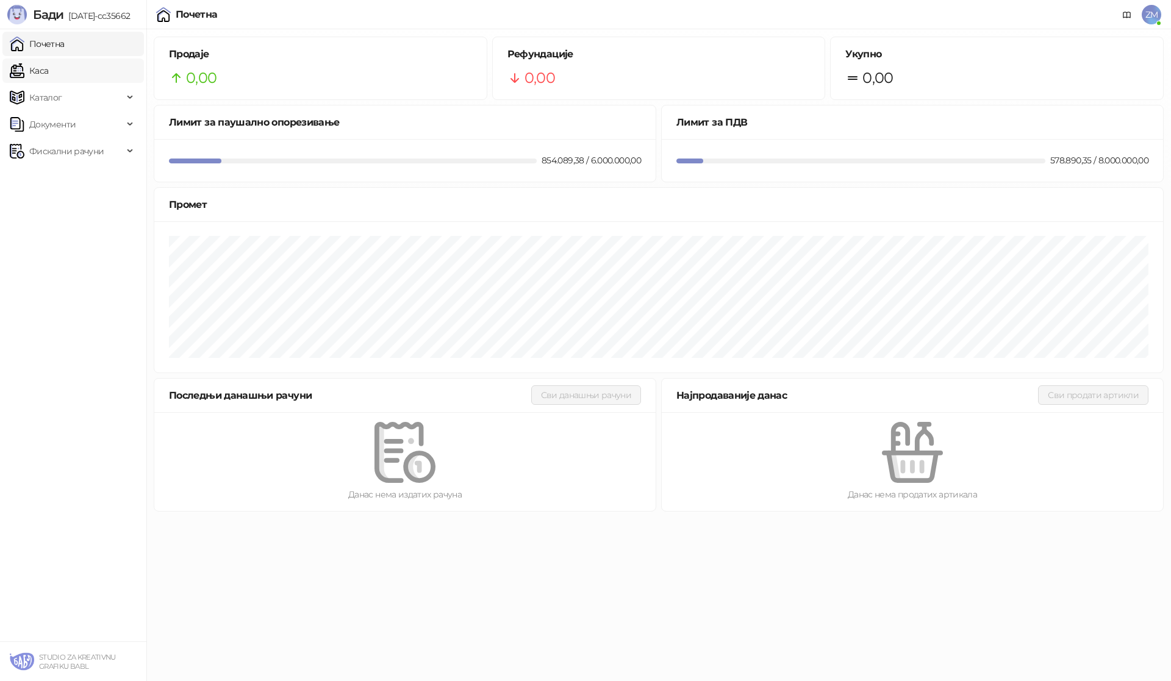
click at [48, 68] on link "Каса" at bounding box center [29, 71] width 38 height 24
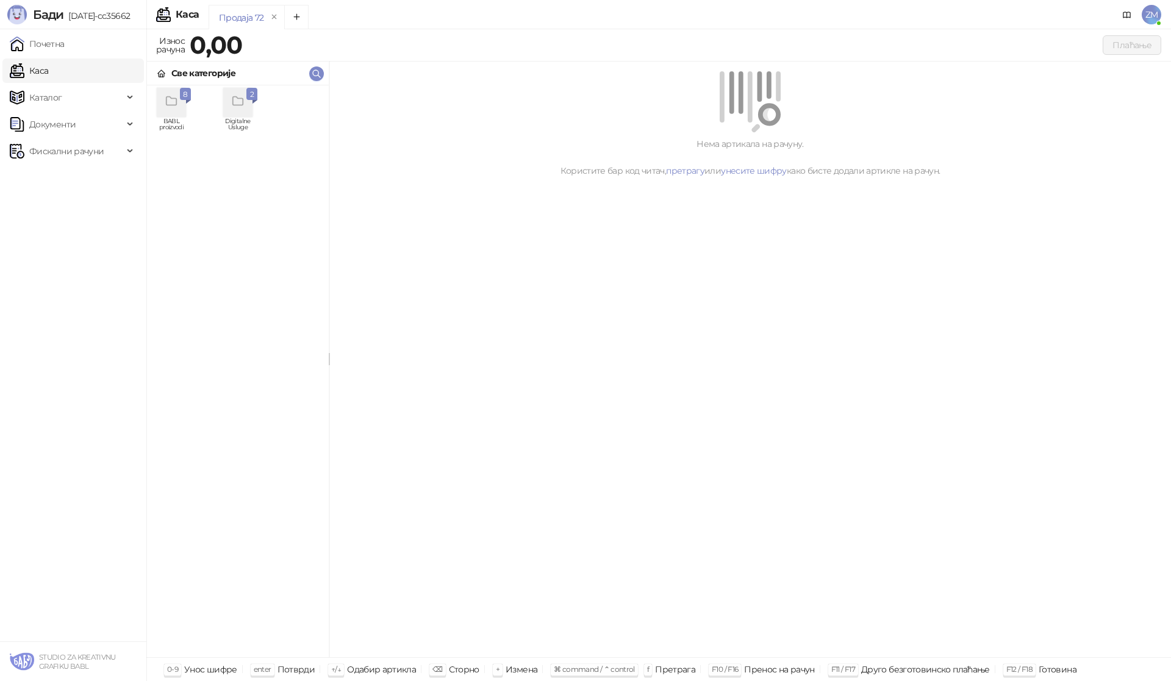
click at [174, 97] on icon "grid" at bounding box center [172, 102] width 14 height 14
click at [299, 110] on div "DMŠ" at bounding box center [304, 102] width 29 height 29
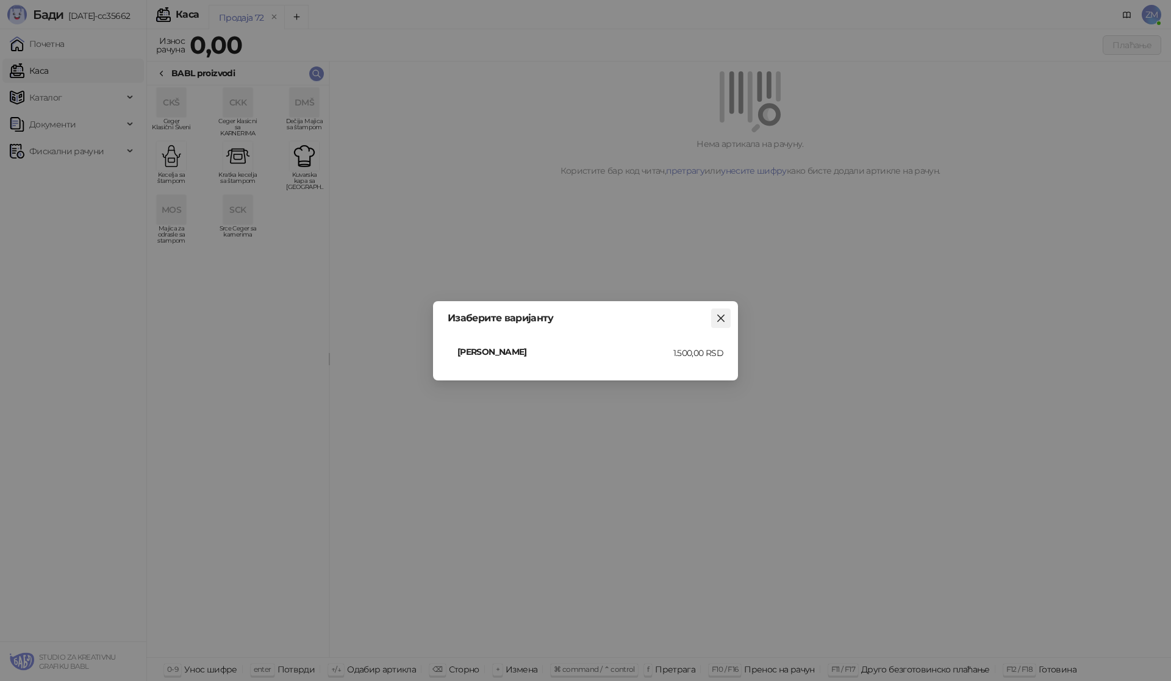
click at [716, 315] on icon "close" at bounding box center [721, 318] width 10 height 10
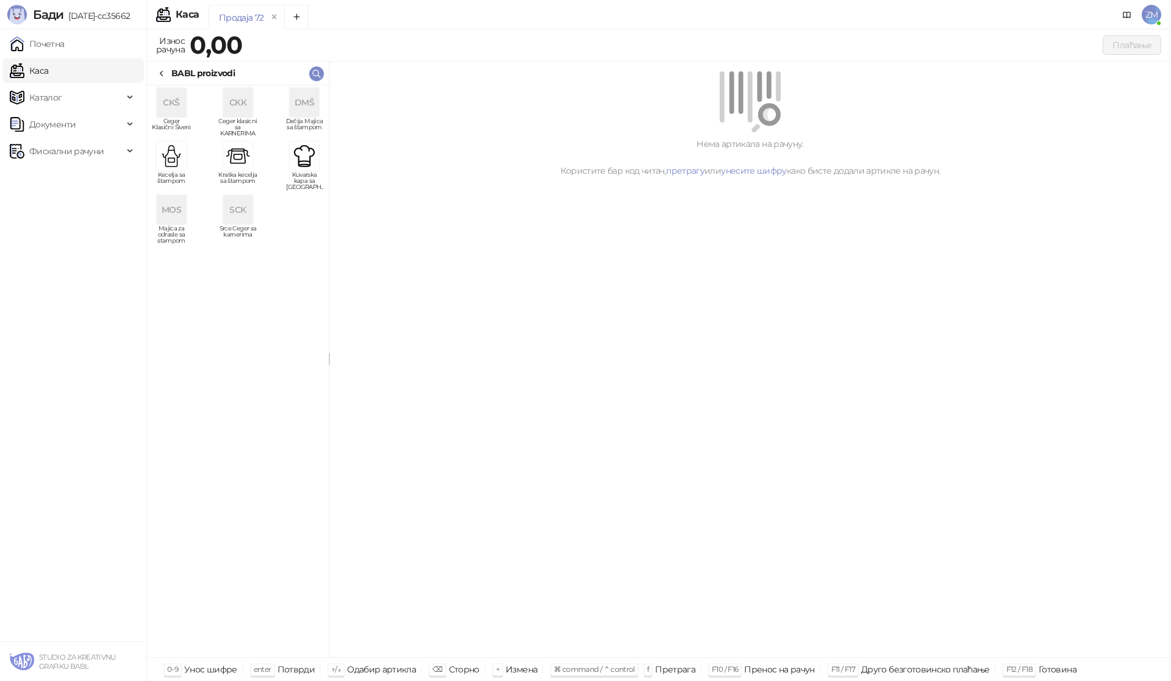
click at [303, 112] on div "DMŠ" at bounding box center [304, 102] width 29 height 29
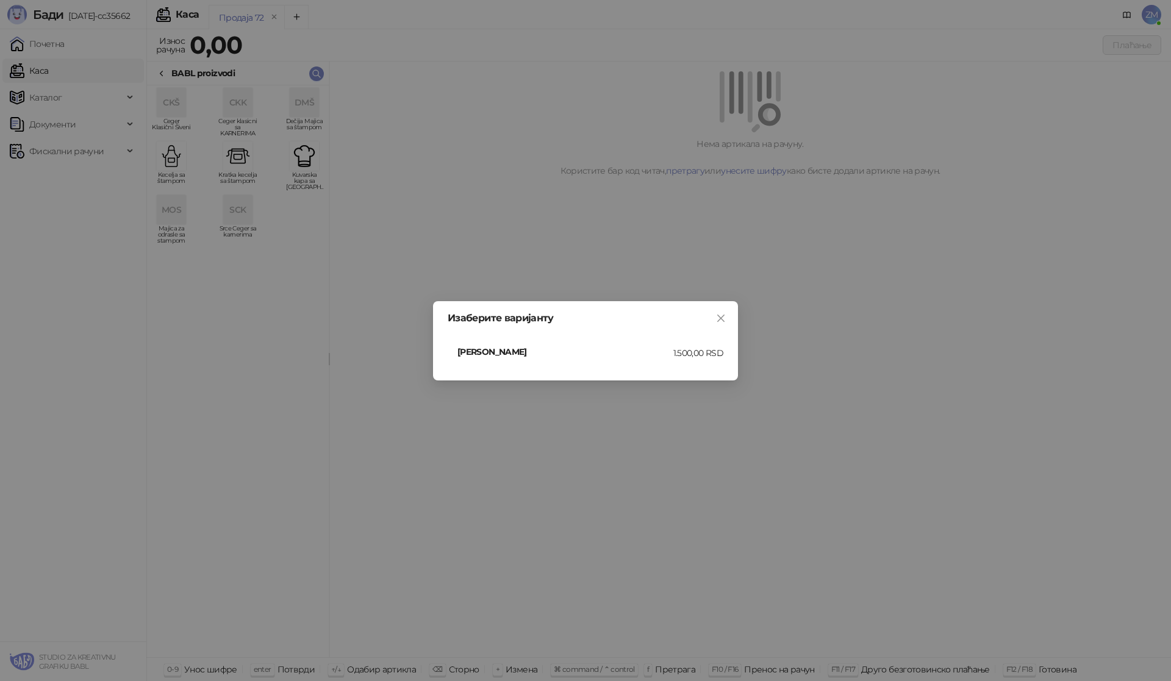
click at [675, 357] on div "1.500,00 RSD" at bounding box center [698, 352] width 50 height 13
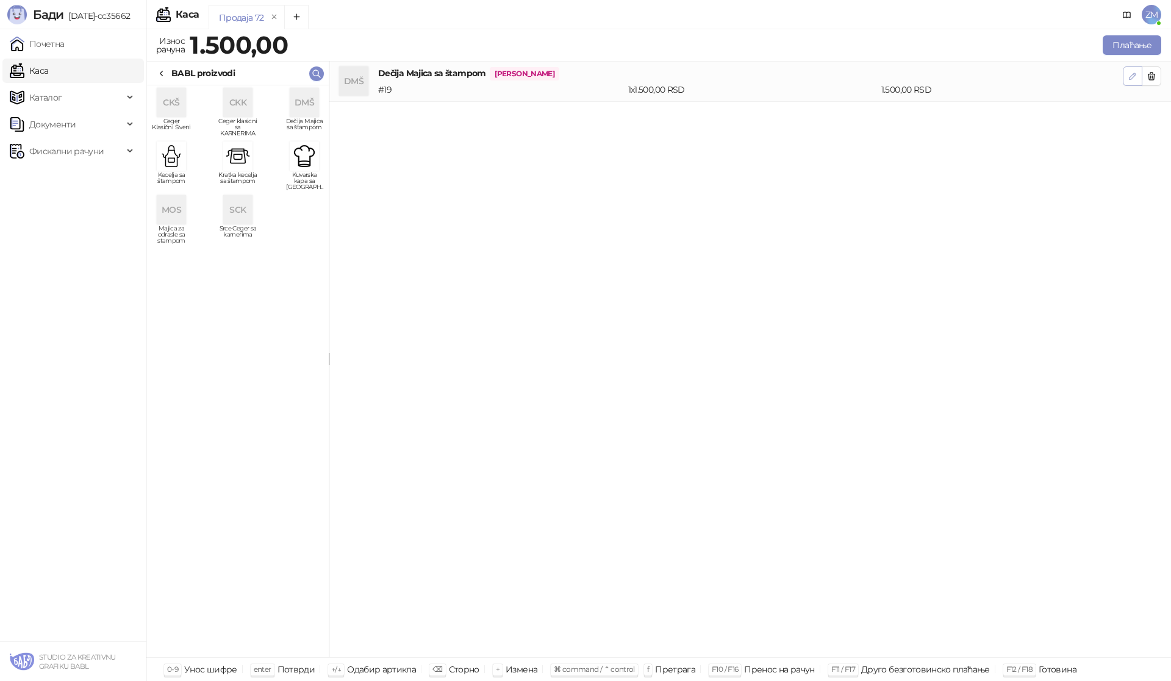
click at [1125, 76] on button "button" at bounding box center [1132, 76] width 20 height 20
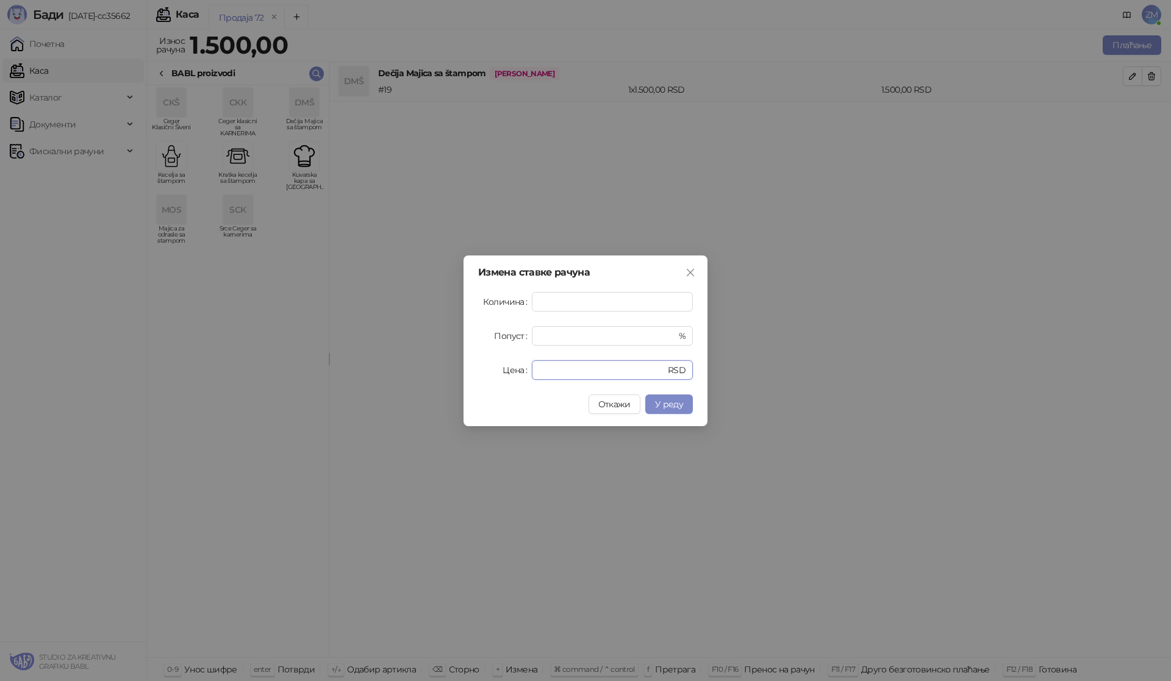
drag, startPoint x: 561, startPoint y: 371, endPoint x: 508, endPoint y: 371, distance: 52.4
click at [508, 371] on div "Цена **** RSD" at bounding box center [585, 370] width 215 height 20
type input "****"
click at [690, 274] on icon "close" at bounding box center [690, 273] width 10 height 10
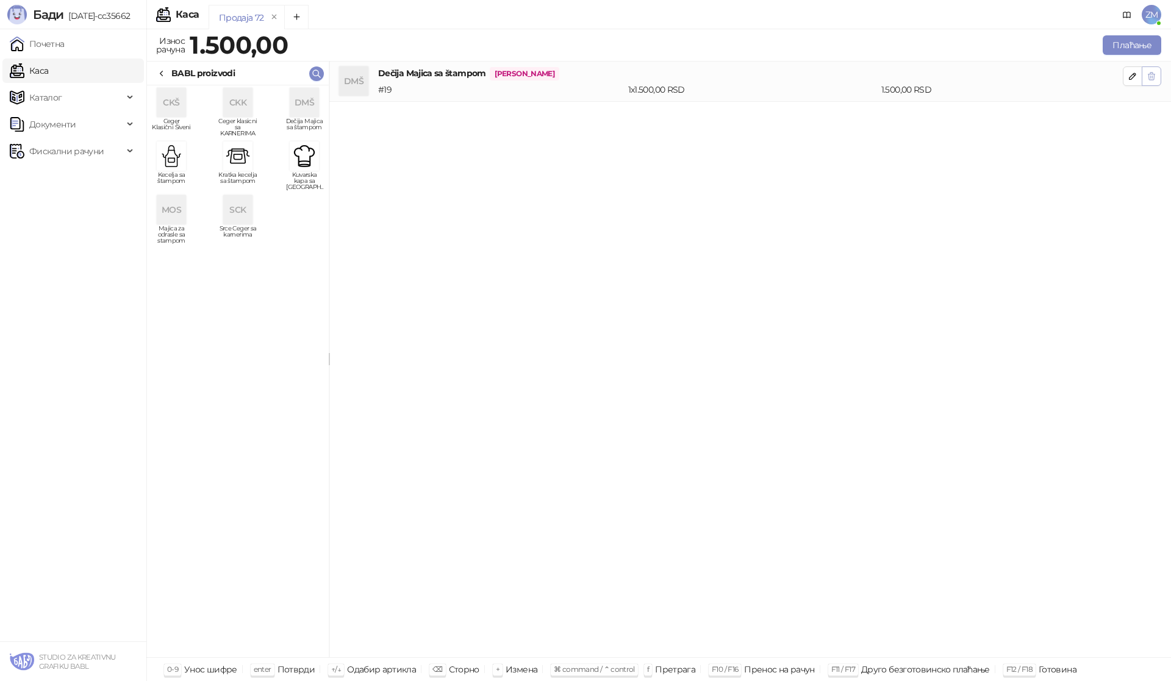
click at [1155, 76] on icon "button" at bounding box center [1151, 76] width 10 height 10
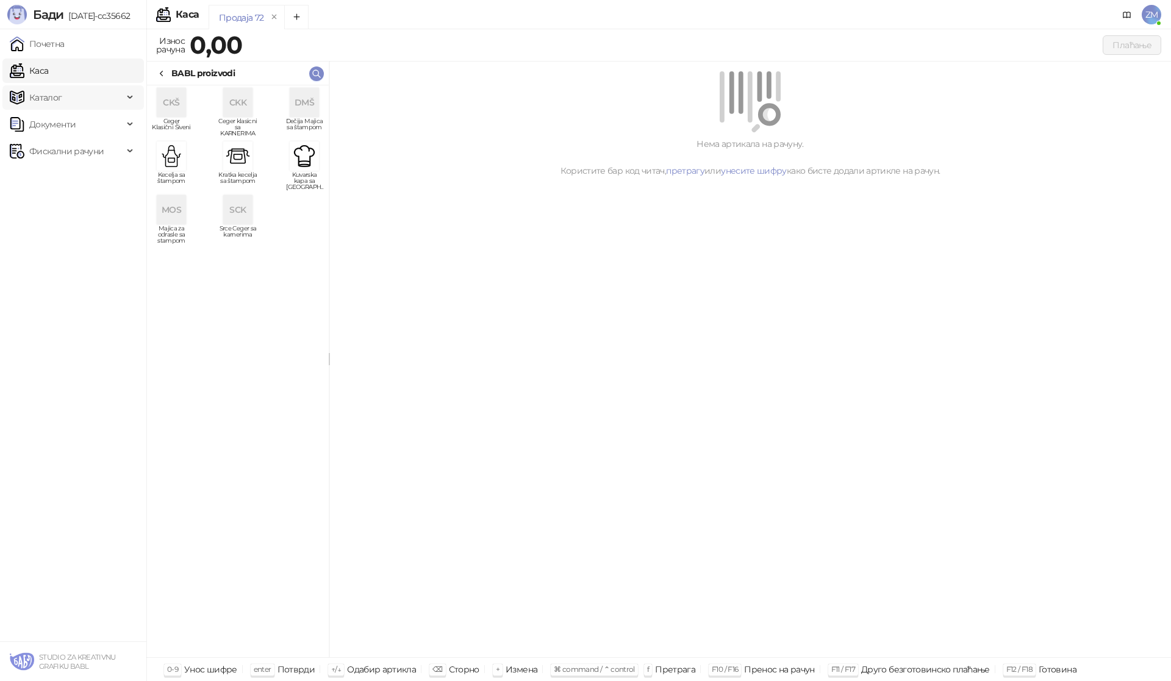
click at [46, 101] on span "Каталог" at bounding box center [45, 97] width 33 height 24
click at [60, 177] on link "Артикли" at bounding box center [43, 178] width 56 height 24
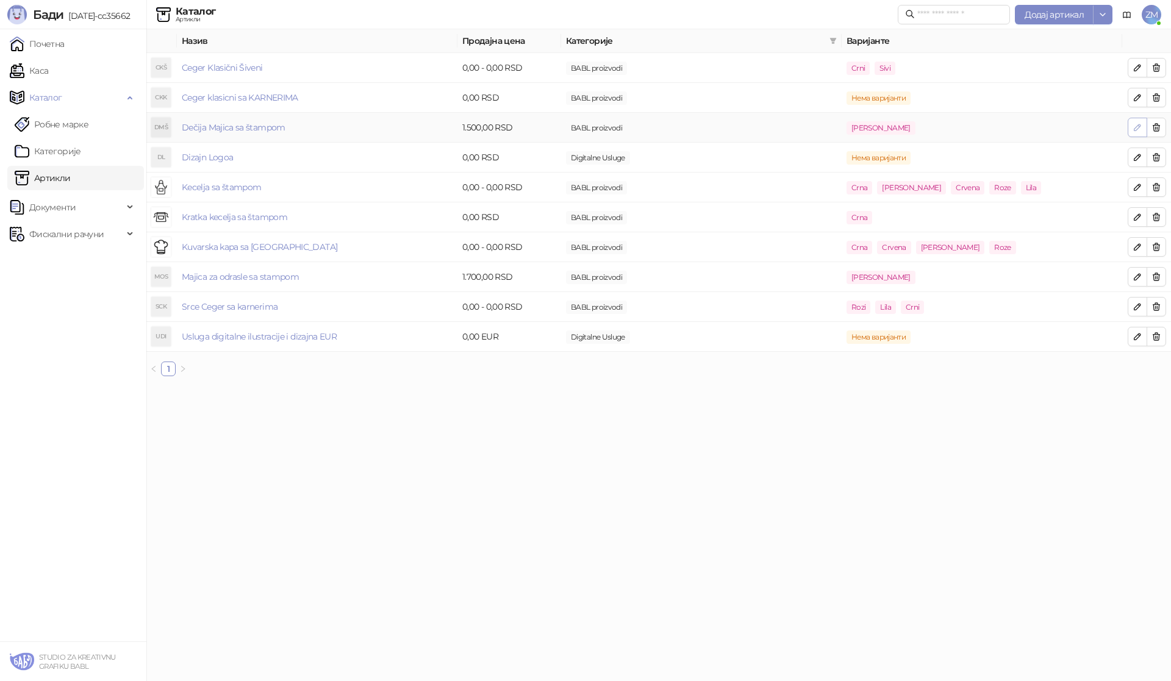
click at [1132, 130] on icon "button" at bounding box center [1137, 128] width 10 height 10
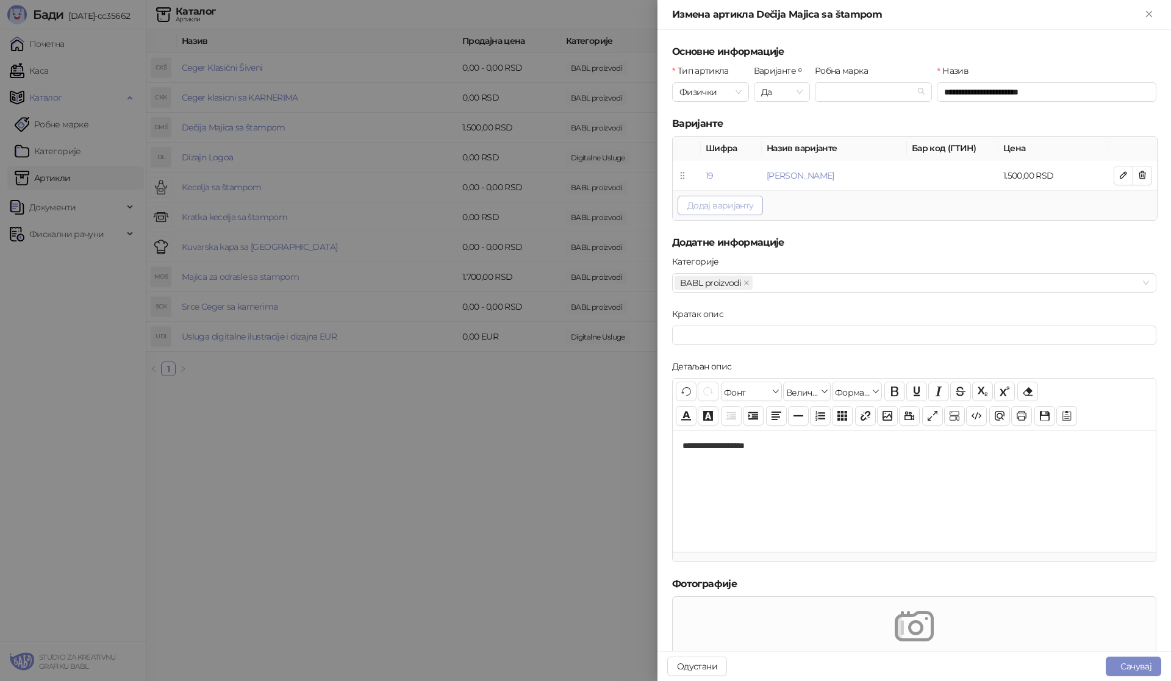
click at [735, 205] on button "Додај варијанту" at bounding box center [719, 206] width 85 height 20
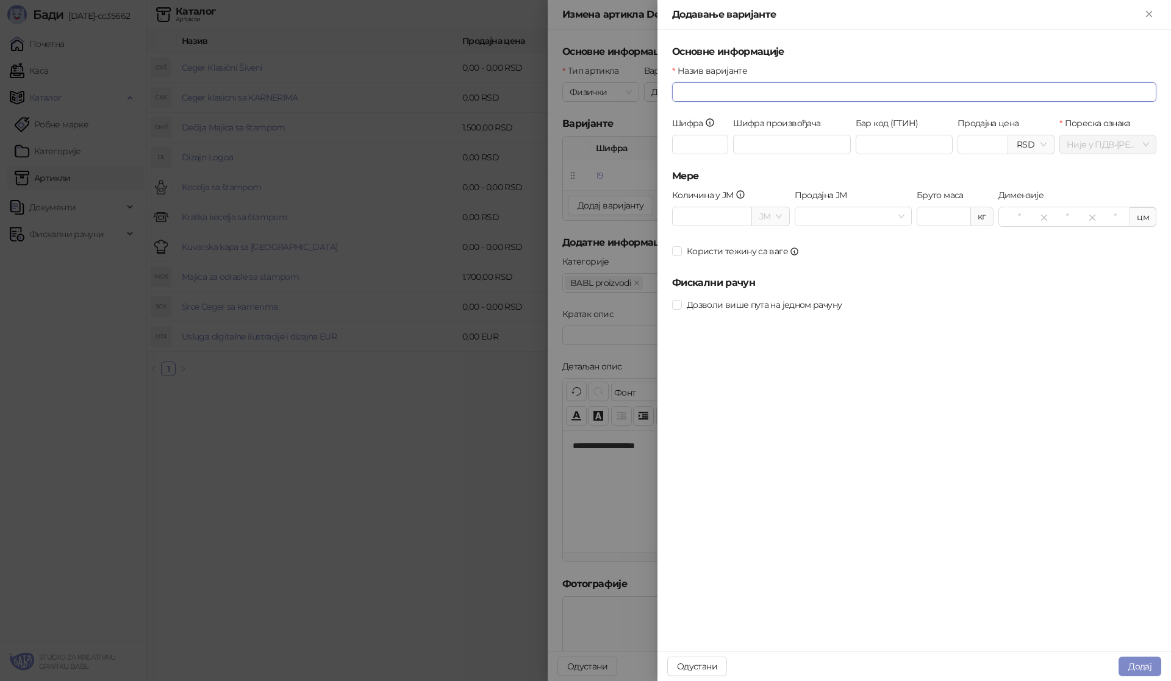
click at [710, 92] on input "Назив варијанте" at bounding box center [914, 92] width 484 height 20
type input "*****"
click at [712, 135] on input "Шифра" at bounding box center [700, 145] width 56 height 20
click at [708, 213] on input "Количина у ЈМ" at bounding box center [712, 217] width 80 height 20
click at [986, 149] on input "Продајна цена" at bounding box center [982, 144] width 49 height 18
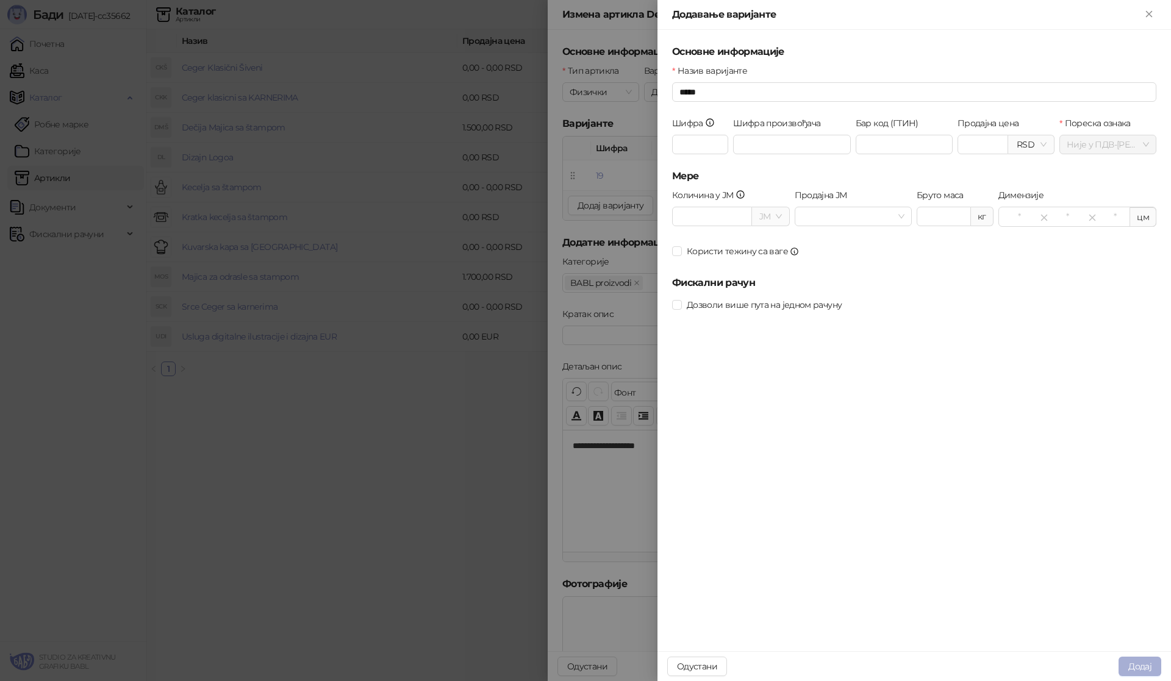
type input "*******"
click at [1130, 664] on span "Додај" at bounding box center [1139, 666] width 23 height 11
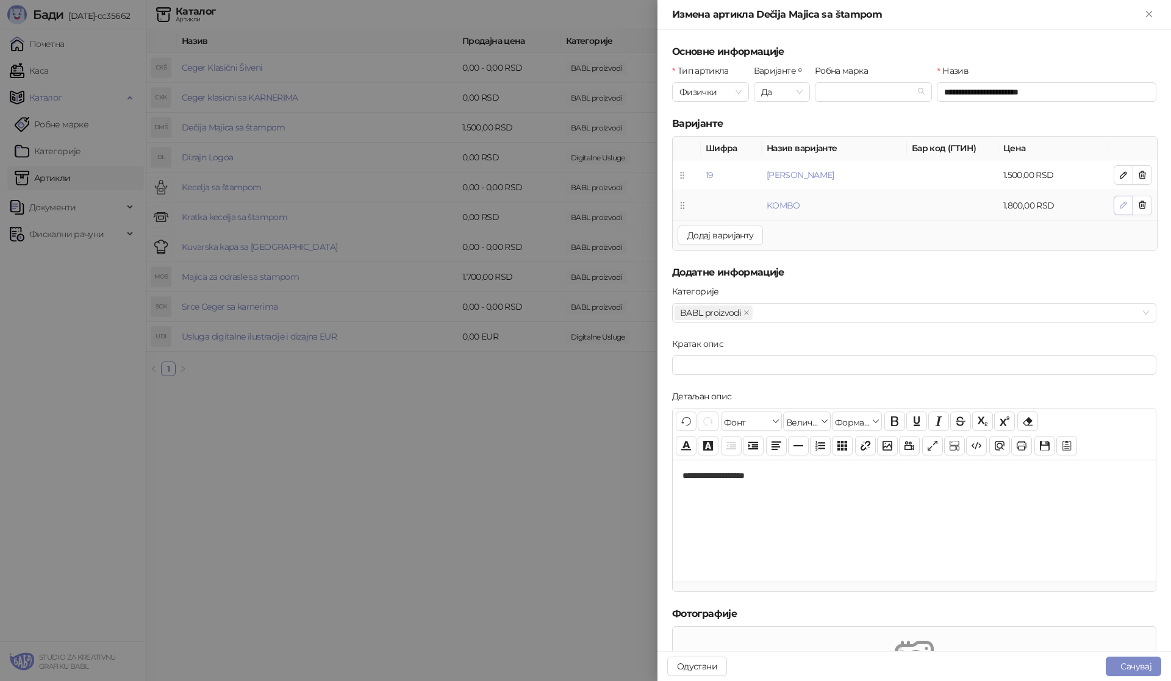
click at [1118, 207] on icon "button" at bounding box center [1123, 205] width 10 height 10
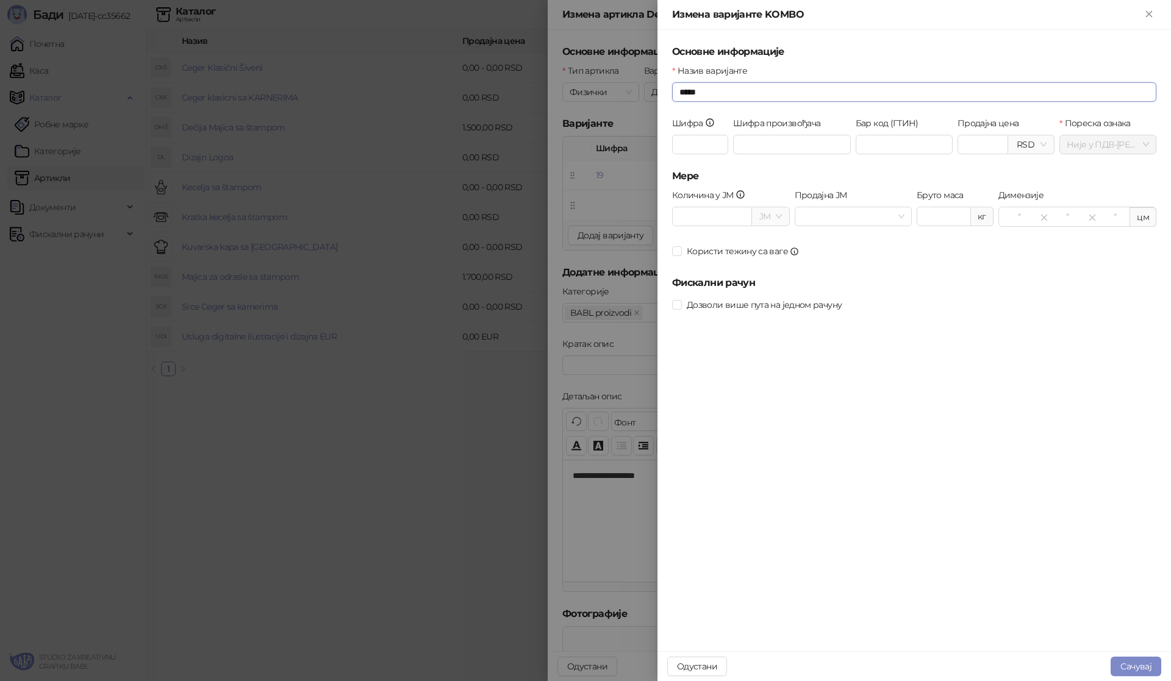
click at [681, 92] on input "*****" at bounding box center [914, 92] width 484 height 20
type input "**********"
click at [1122, 663] on span "Сачувај" at bounding box center [1135, 666] width 31 height 11
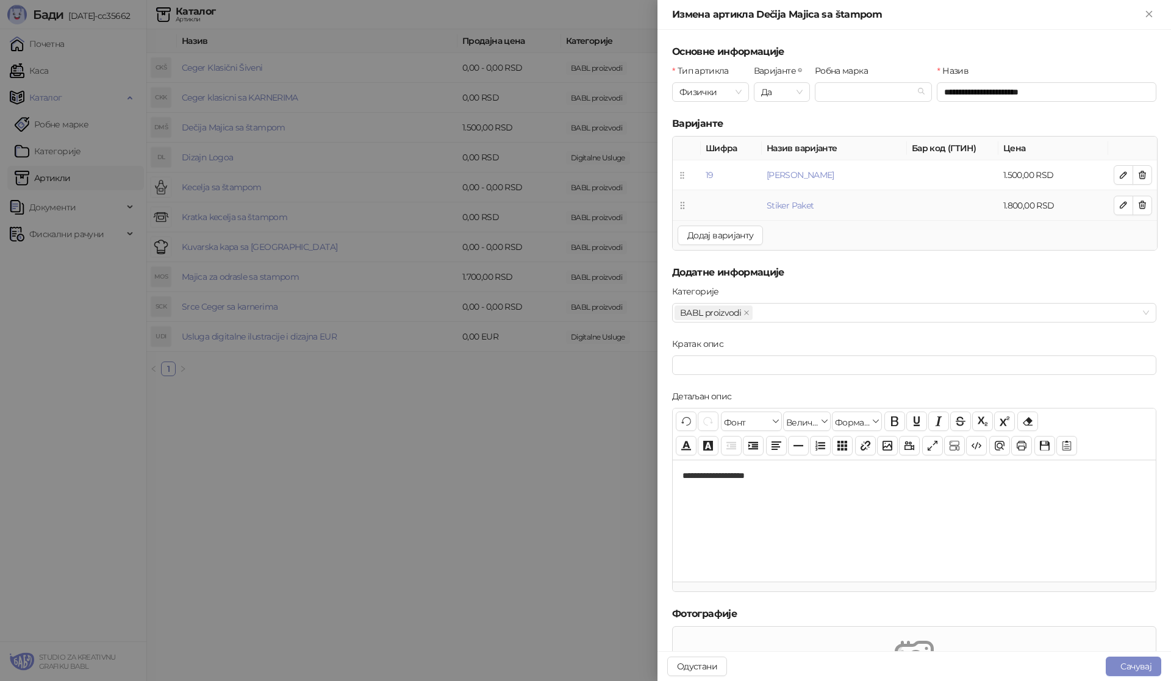
click at [780, 212] on td "Stiker Paket" at bounding box center [833, 205] width 145 height 30
click at [1118, 205] on icon "button" at bounding box center [1123, 205] width 10 height 10
type input "**********"
type input "*******"
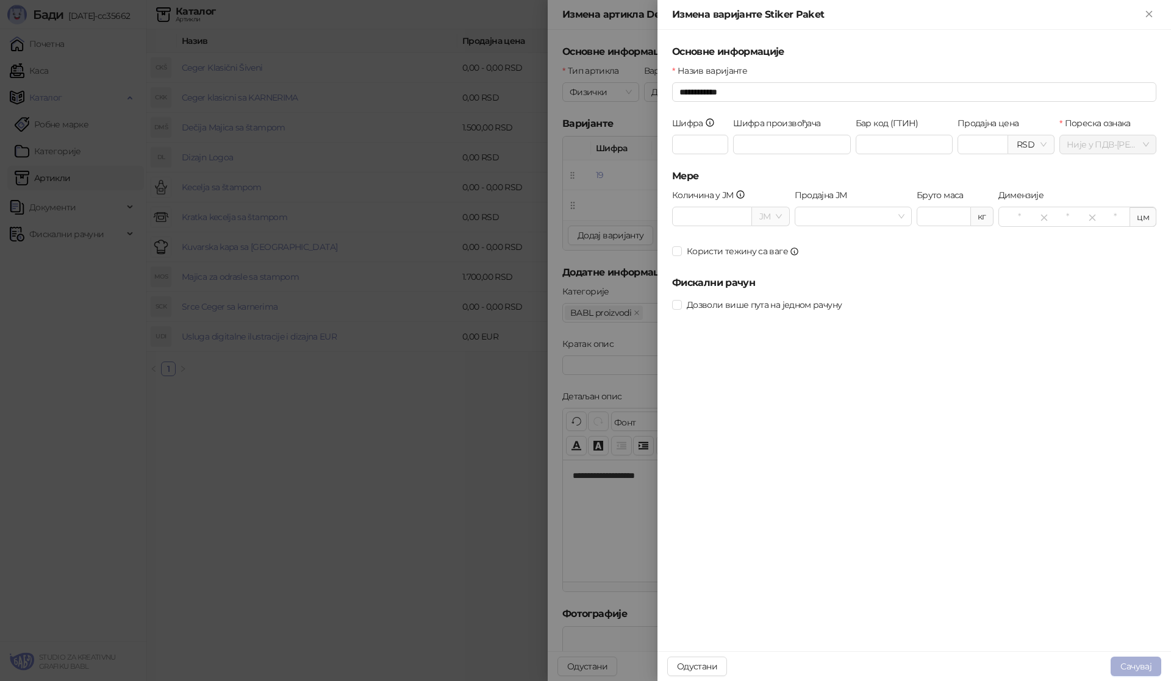
click at [1130, 665] on span "Сачувај" at bounding box center [1135, 666] width 31 height 11
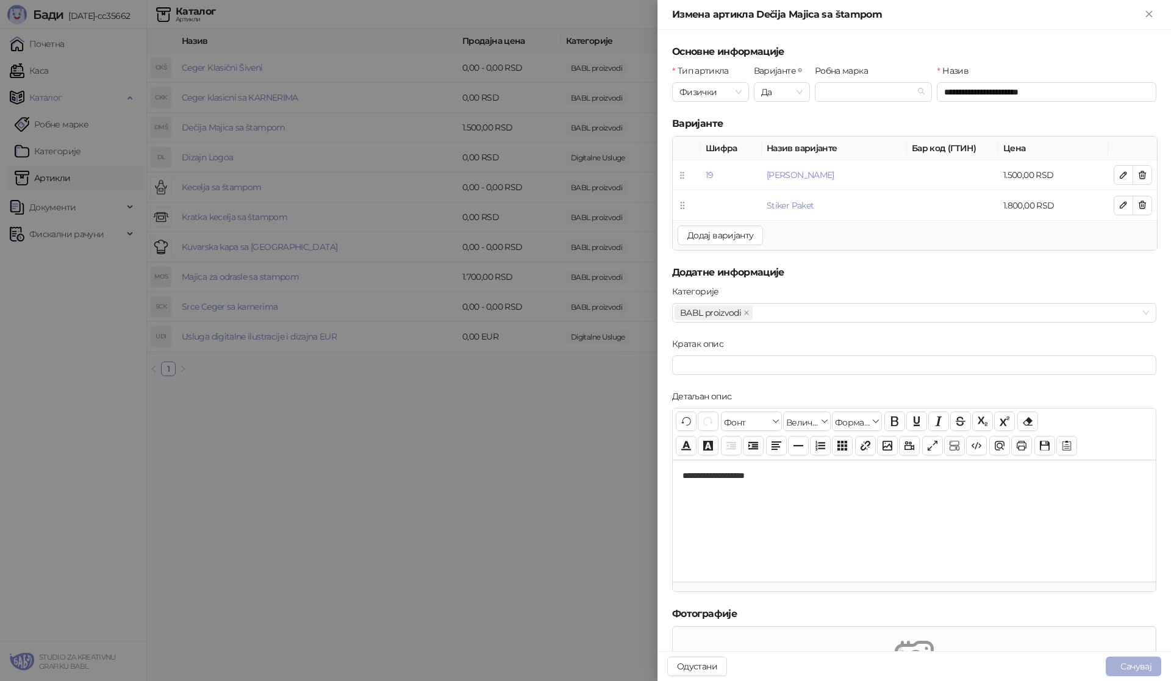
click at [1124, 672] on button "Сачувај" at bounding box center [1132, 667] width 55 height 20
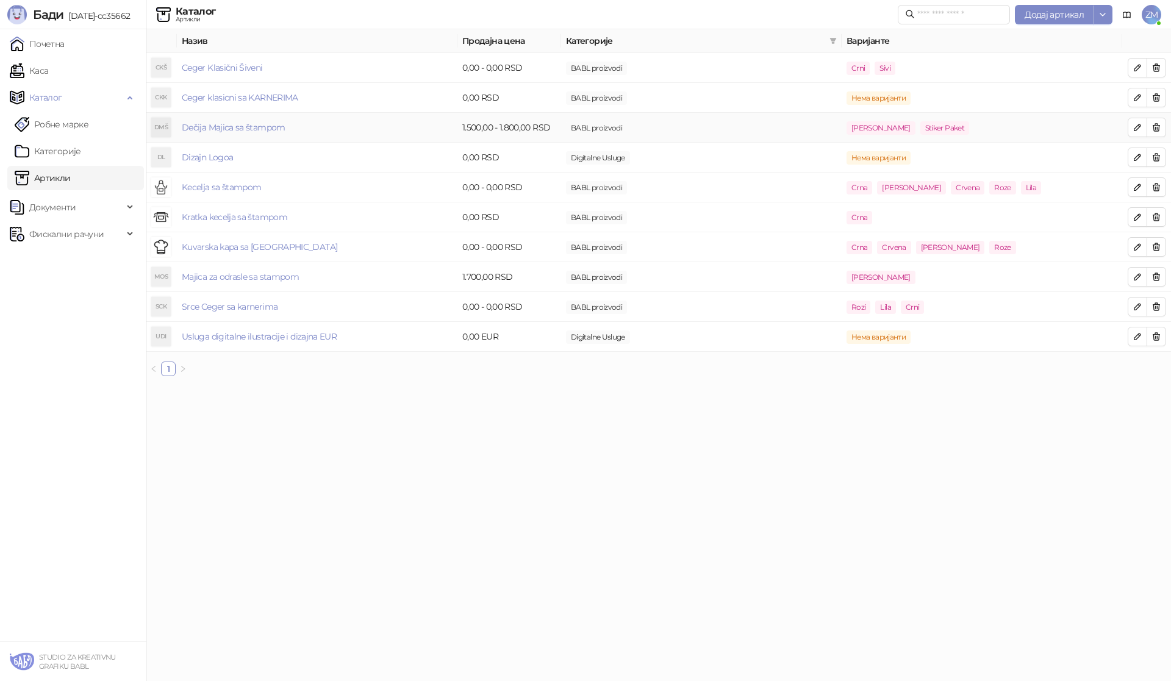
click at [510, 129] on td "1.500,00 - 1.800,00 RSD" at bounding box center [509, 128] width 104 height 30
click at [48, 61] on link "Каса" at bounding box center [29, 71] width 38 height 24
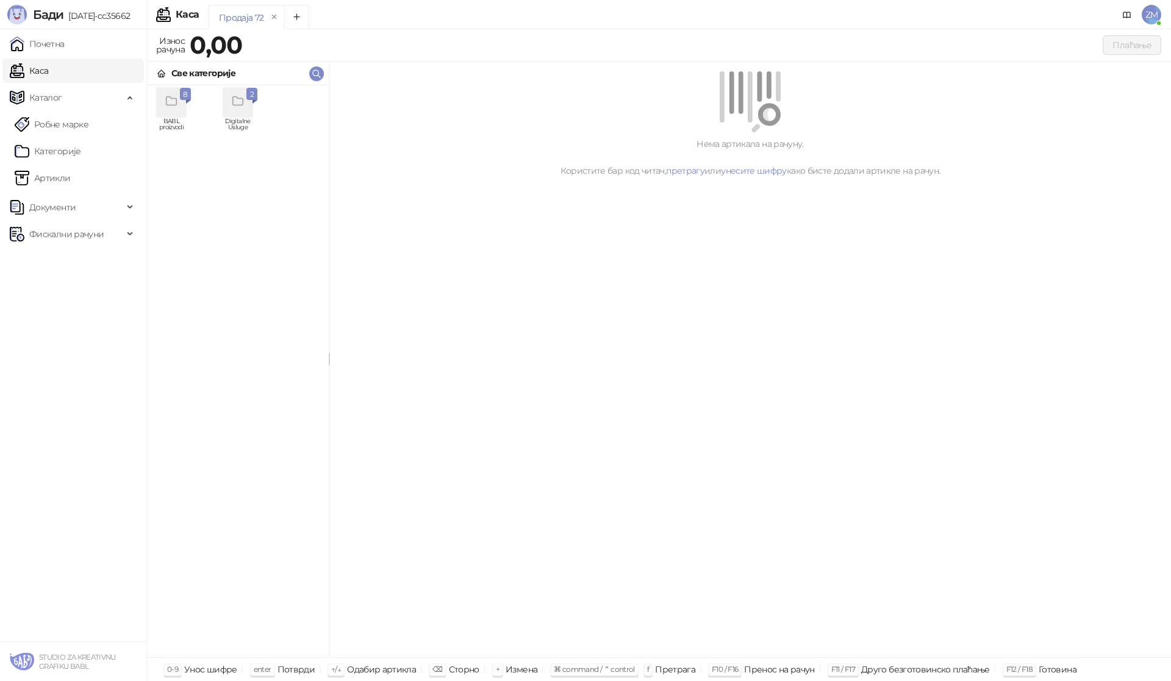
click at [163, 105] on div "grid" at bounding box center [171, 102] width 29 height 29
click at [309, 103] on div "DMŠ" at bounding box center [304, 102] width 29 height 29
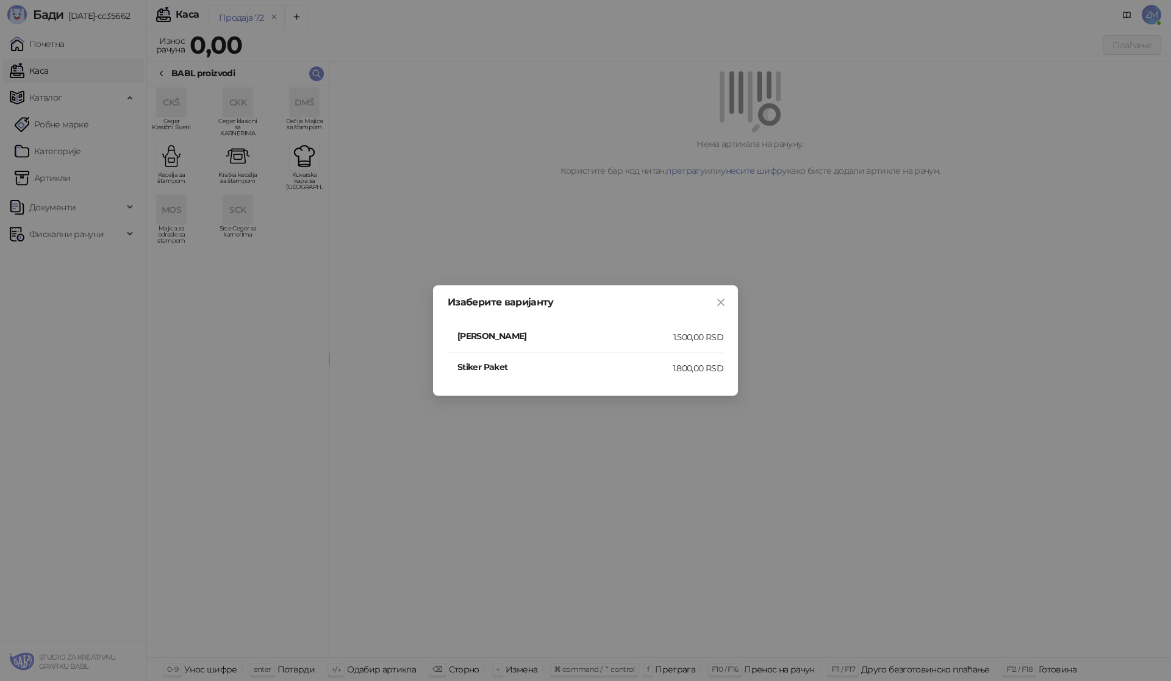
click at [533, 370] on h4 "Stiker Paket" at bounding box center [564, 366] width 215 height 13
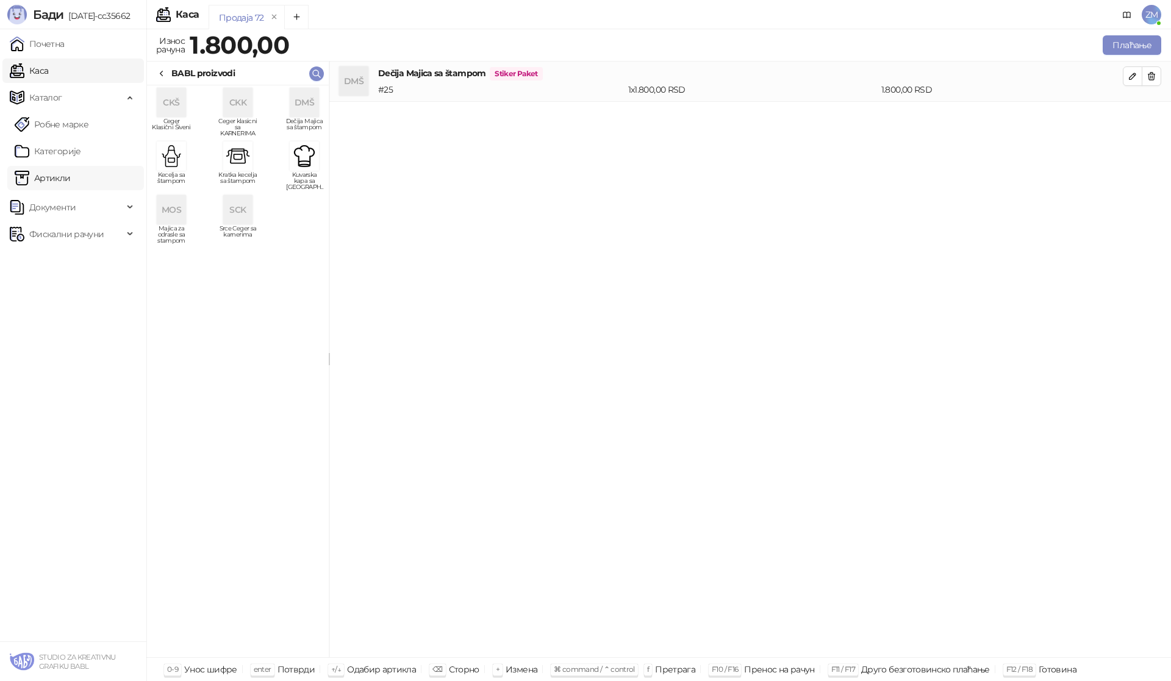
click at [57, 183] on link "Артикли" at bounding box center [43, 178] width 56 height 24
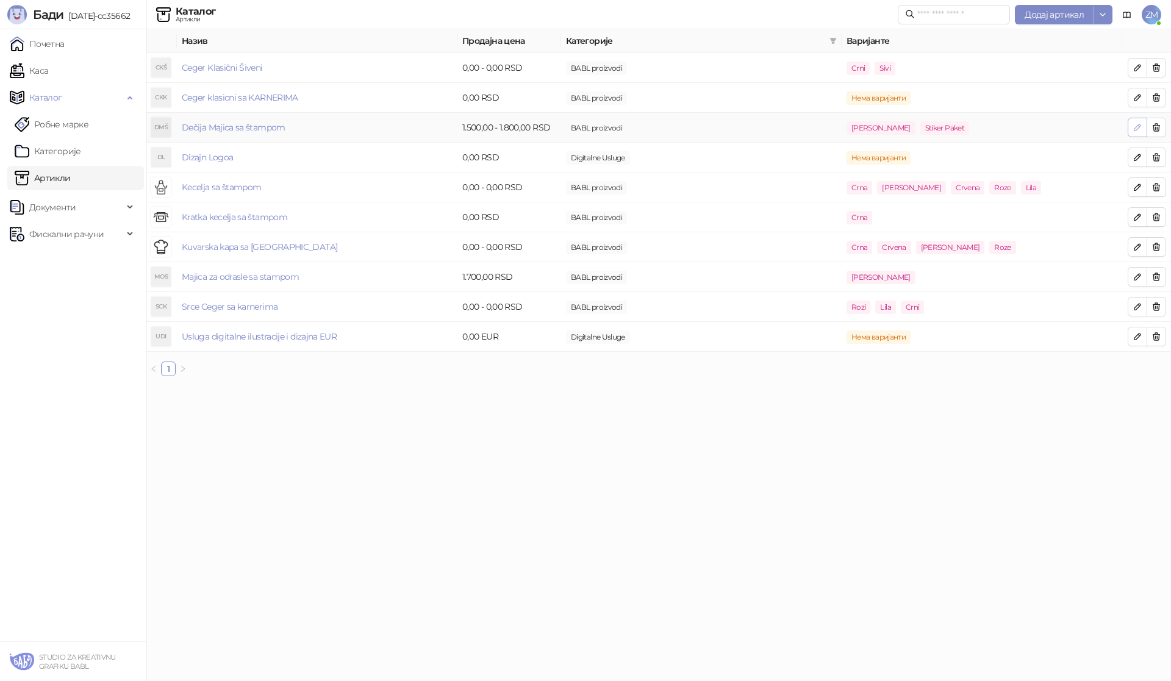
click at [1141, 129] on icon "button" at bounding box center [1137, 128] width 10 height 10
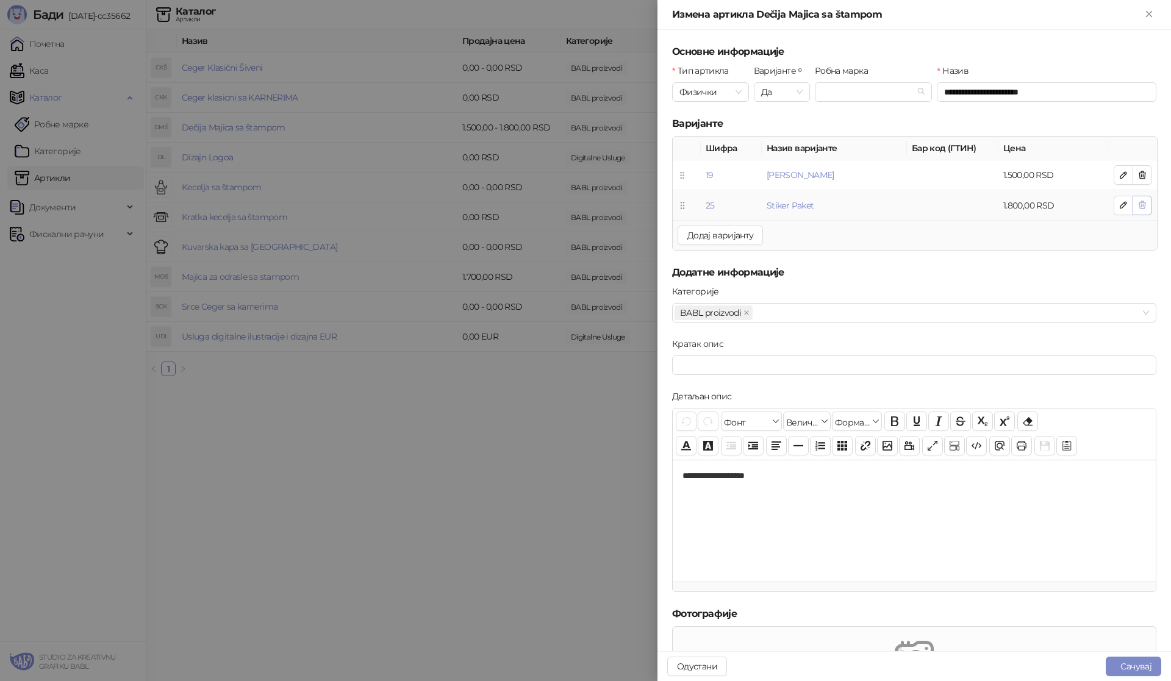
click at [1139, 207] on button "button" at bounding box center [1142, 206] width 20 height 20
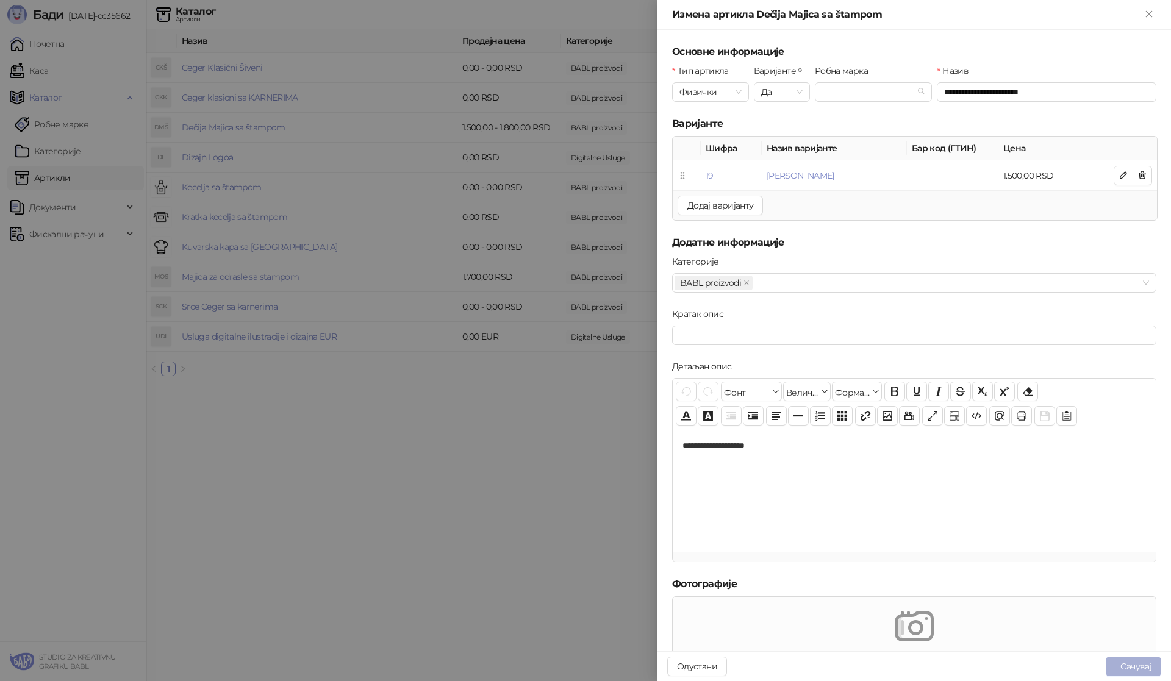
click at [1147, 671] on button "Сачувај" at bounding box center [1132, 667] width 55 height 20
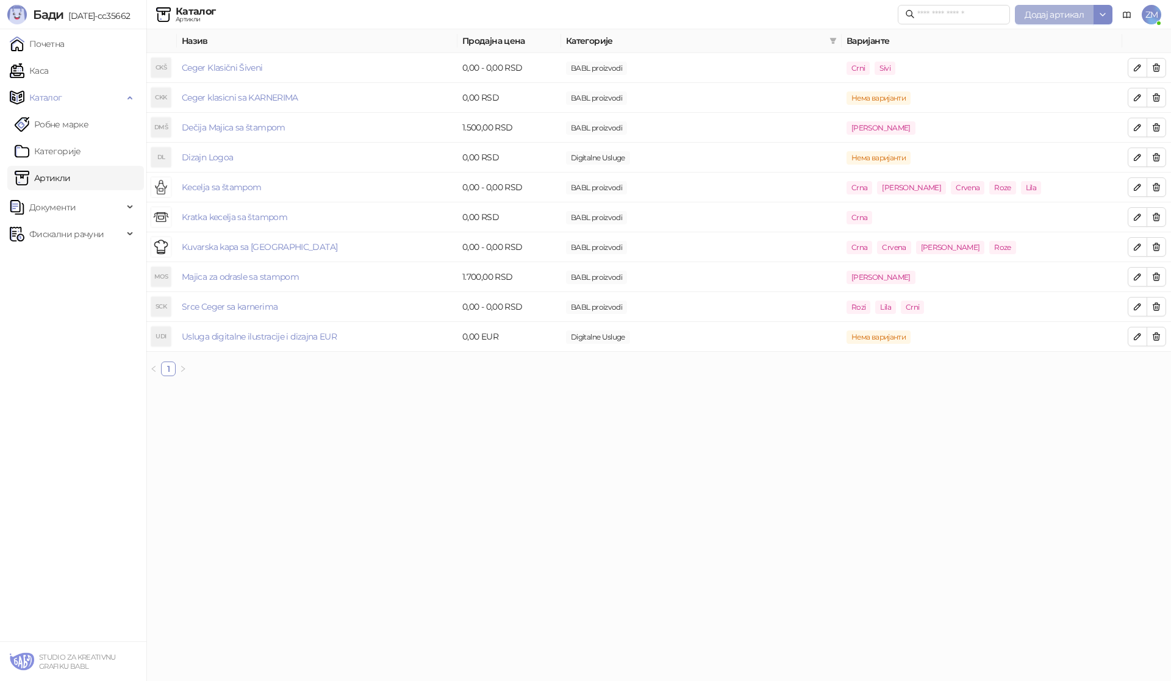
click at [1057, 18] on span "Додај артикал" at bounding box center [1053, 14] width 59 height 11
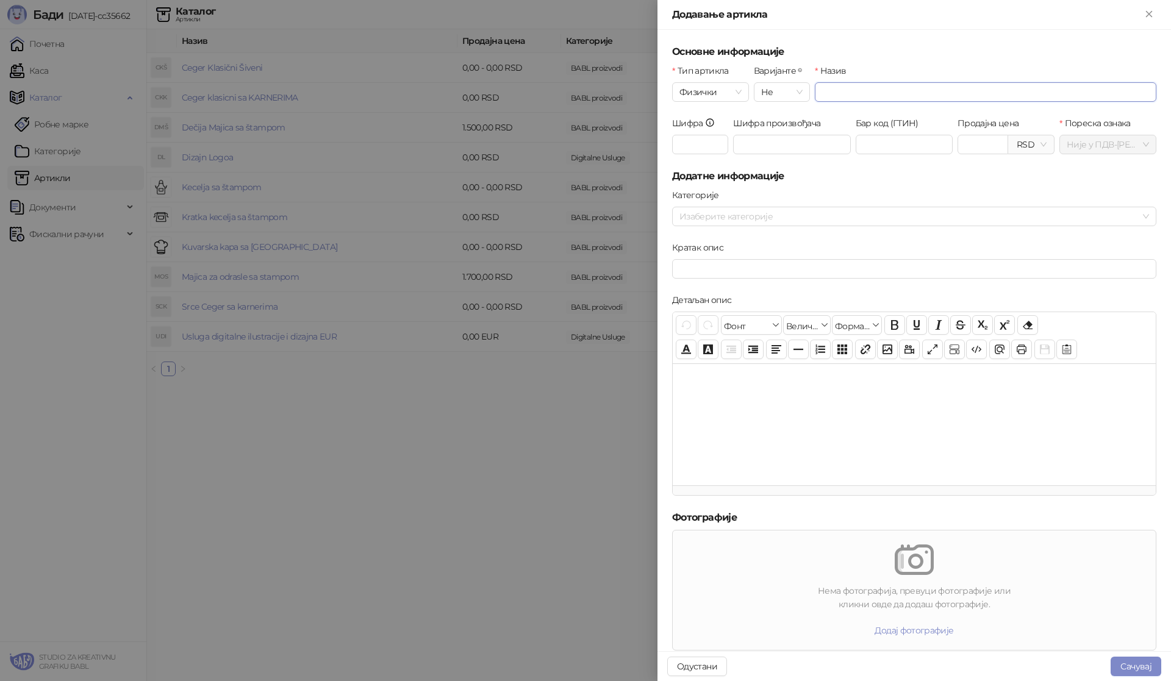
click at [844, 94] on input "Назив" at bounding box center [985, 92] width 341 height 20
type input "*"
type input "**********"
click at [985, 147] on div at bounding box center [982, 145] width 51 height 20
click at [732, 213] on div at bounding box center [907, 216] width 466 height 17
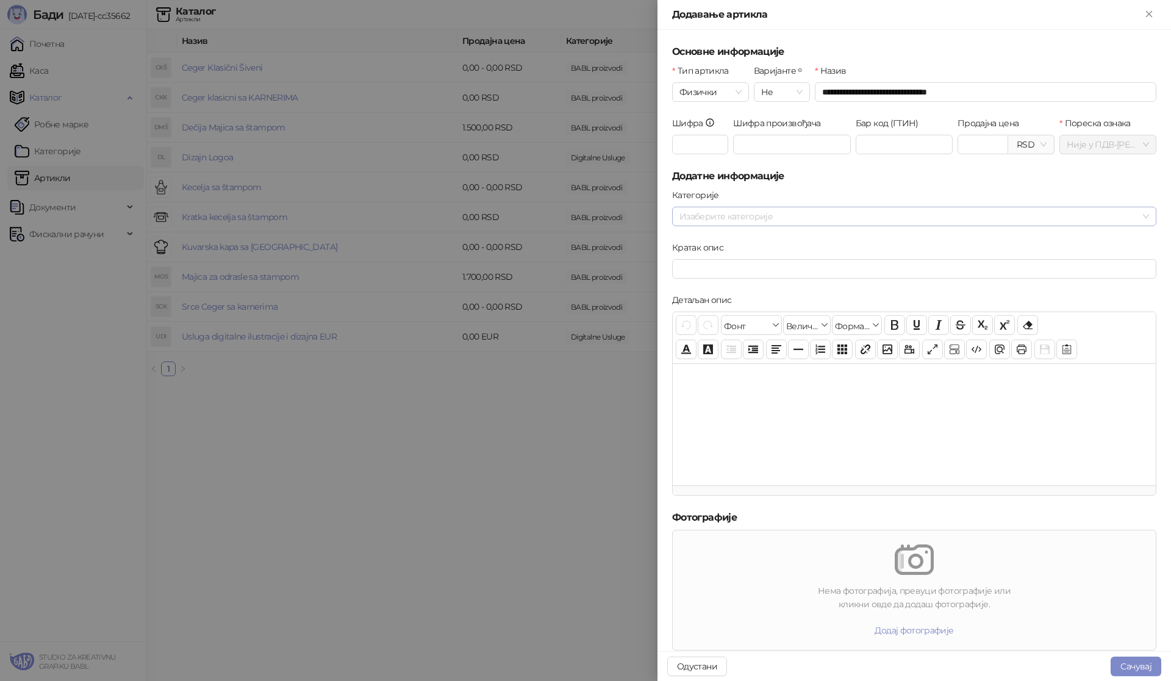
type input "*******"
click at [738, 239] on span "BABL proizvodi" at bounding box center [738, 240] width 61 height 11
click at [773, 406] on div at bounding box center [913, 424] width 483 height 122
click at [696, 271] on input "Кратак опис" at bounding box center [914, 269] width 484 height 20
type input "**********"
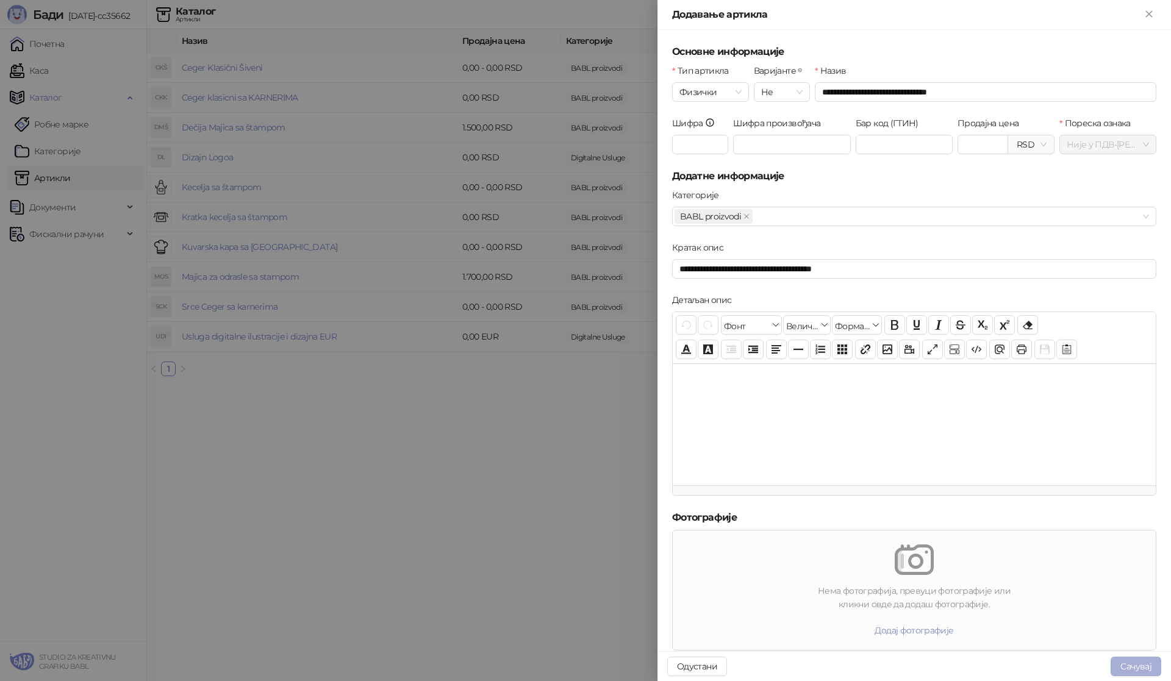
click at [1132, 660] on button "Сачувај" at bounding box center [1135, 667] width 51 height 20
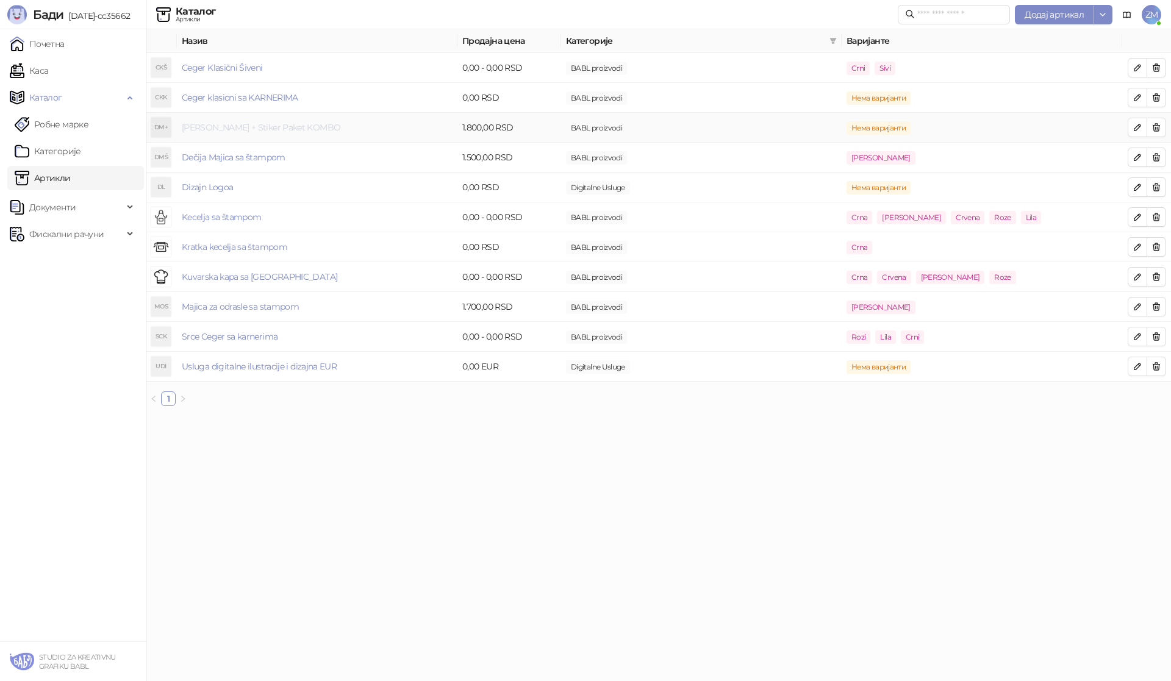
click at [282, 127] on link "Dečija Majica + Stiker Paket KOMBO" at bounding box center [261, 127] width 159 height 11
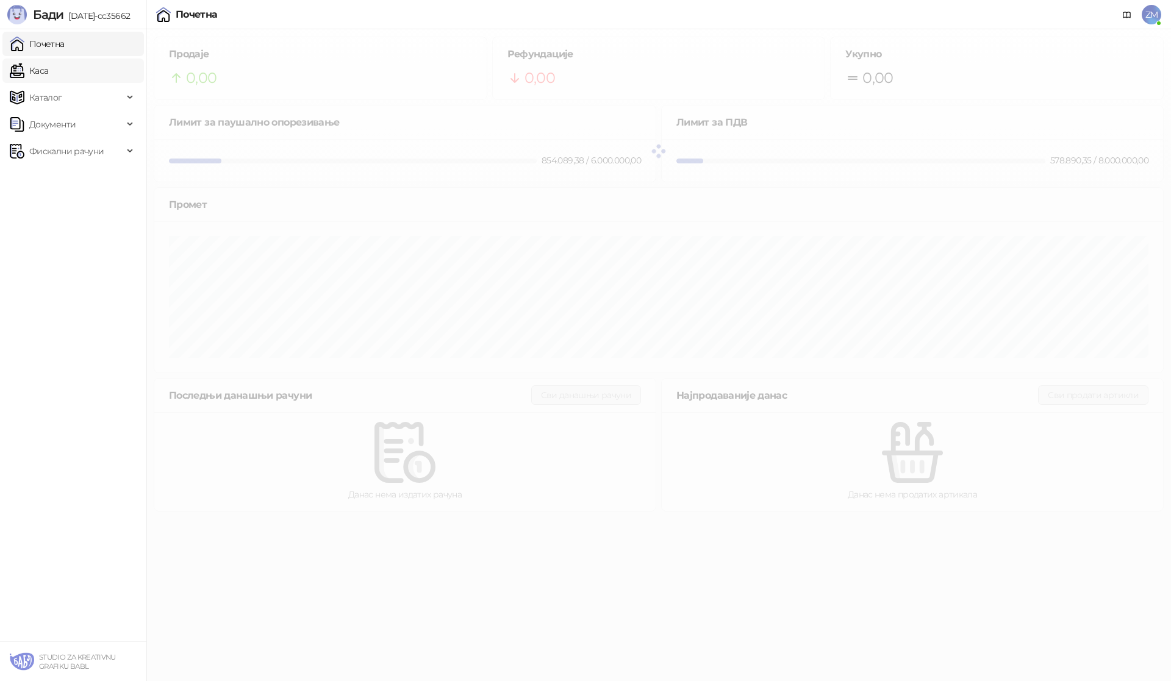
click at [48, 69] on link "Каса" at bounding box center [29, 71] width 38 height 24
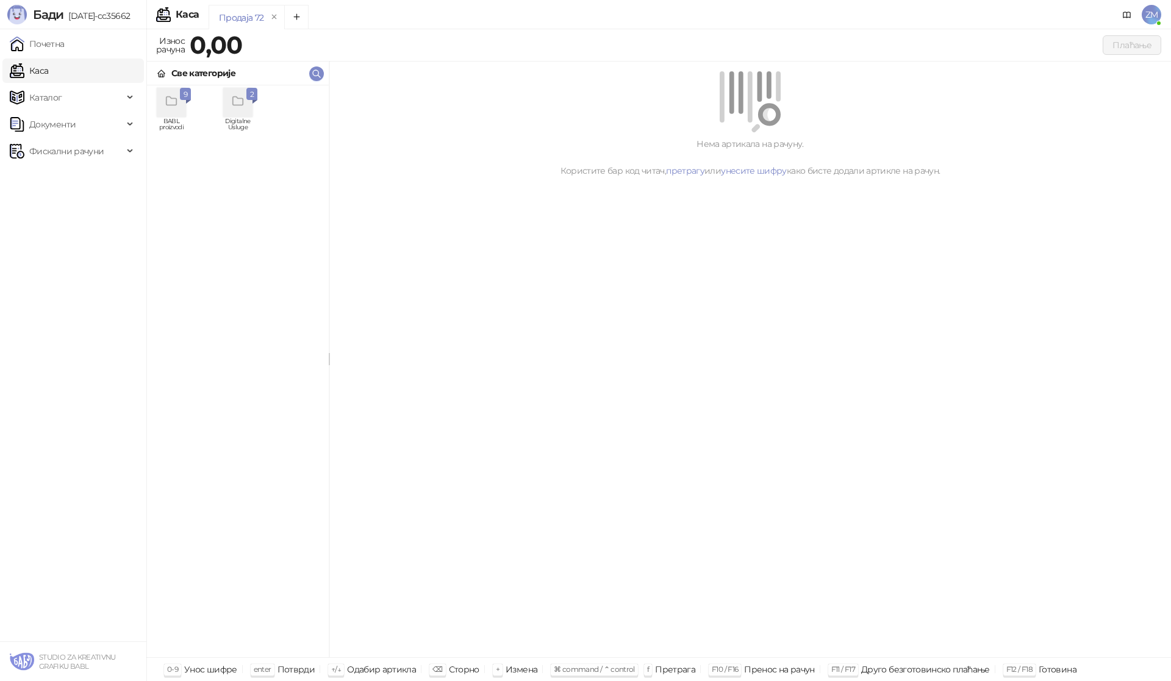
click at [234, 104] on icon "grid" at bounding box center [238, 102] width 14 height 14
click at [162, 72] on icon at bounding box center [161, 73] width 2 height 5
click at [169, 108] on icon "grid" at bounding box center [172, 102] width 14 height 14
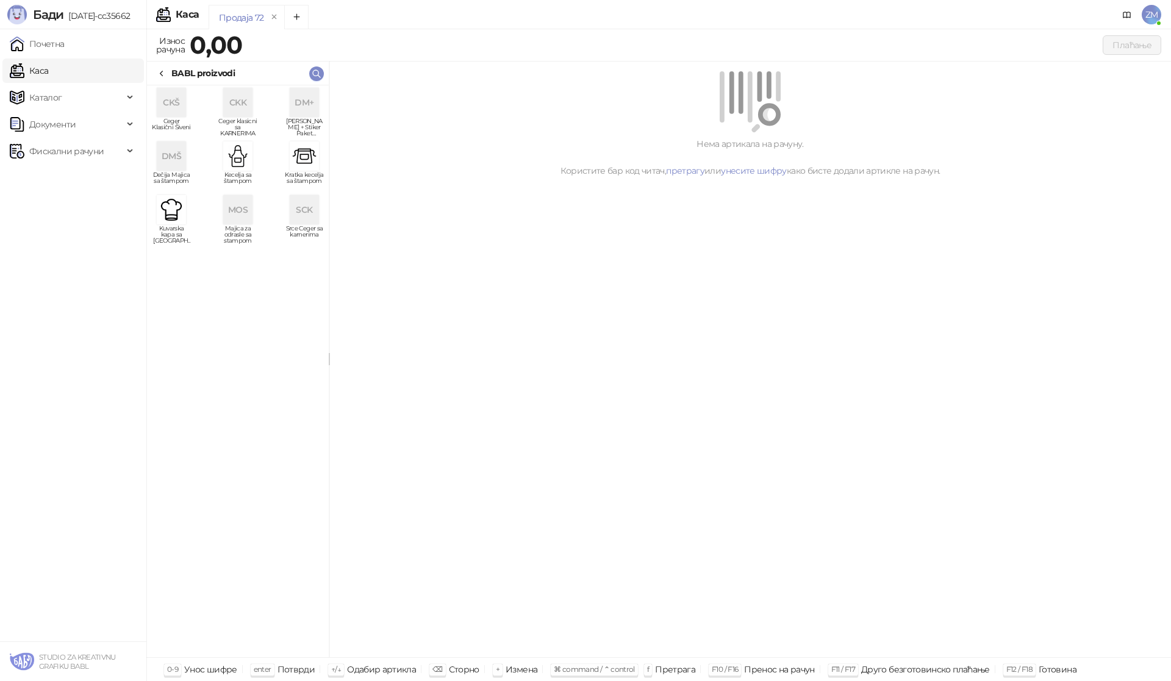
click at [316, 107] on div "DM+" at bounding box center [304, 102] width 29 height 29
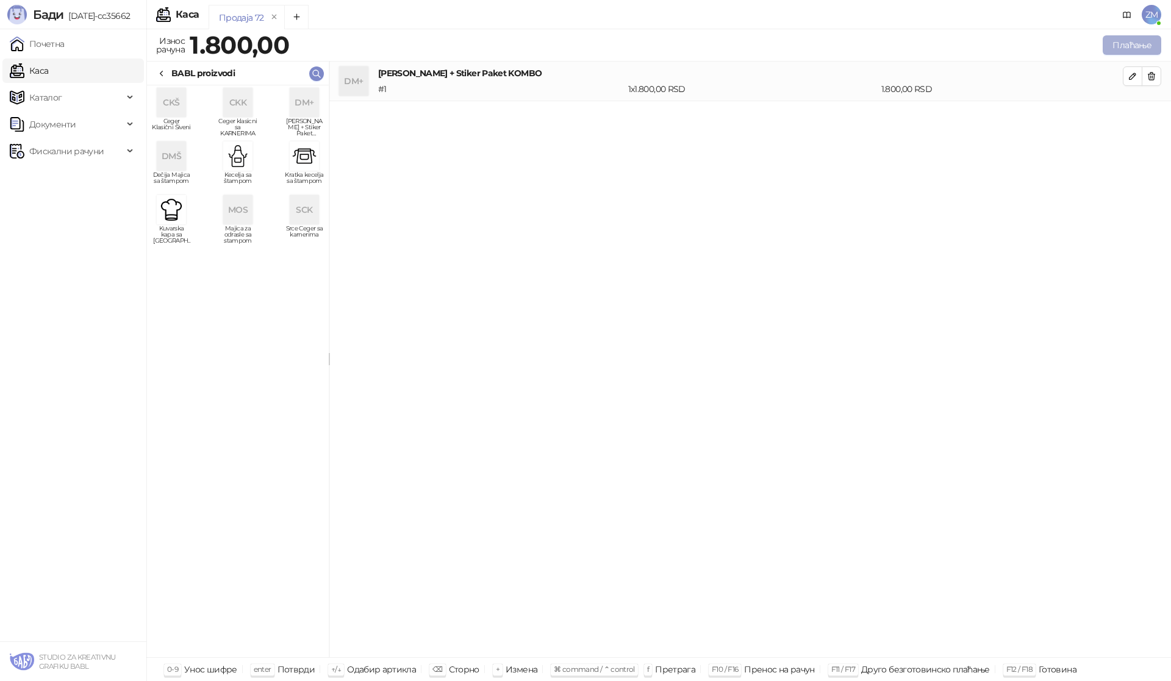
click at [1135, 37] on button "Плаћање" at bounding box center [1131, 45] width 59 height 20
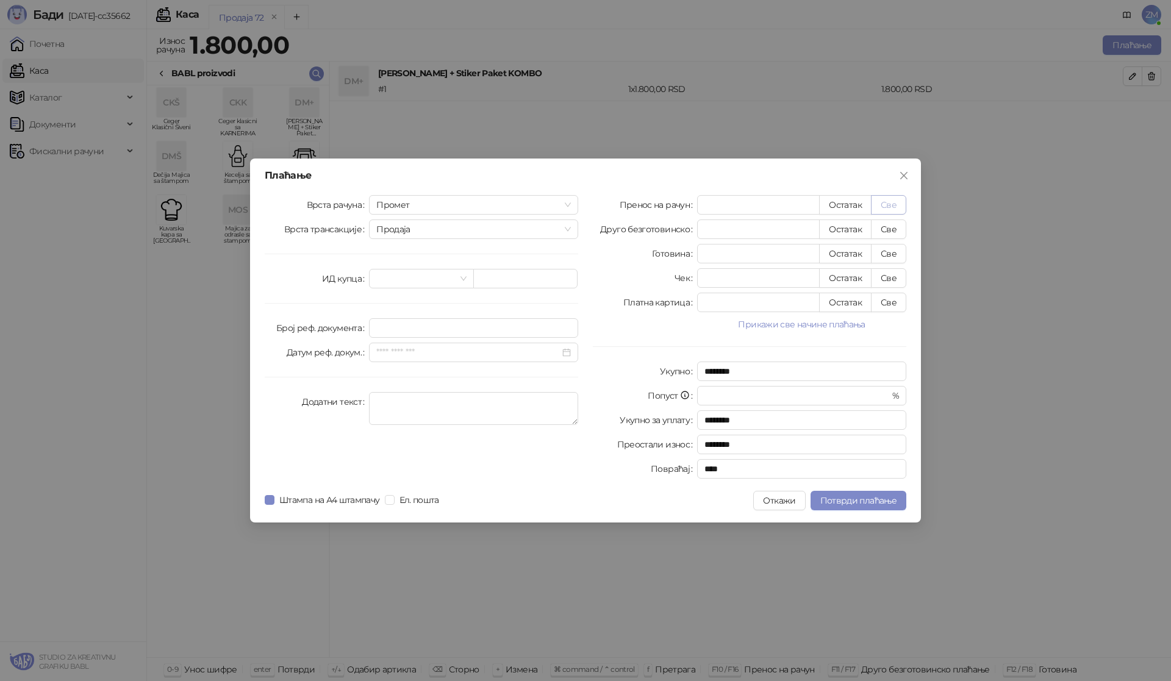
click at [901, 206] on button "Све" at bounding box center [888, 205] width 35 height 20
type input "****"
click at [340, 498] on span "Штампа на А4 штампачу" at bounding box center [329, 499] width 110 height 13
click at [407, 413] on textarea "Додатни текст" at bounding box center [473, 408] width 209 height 33
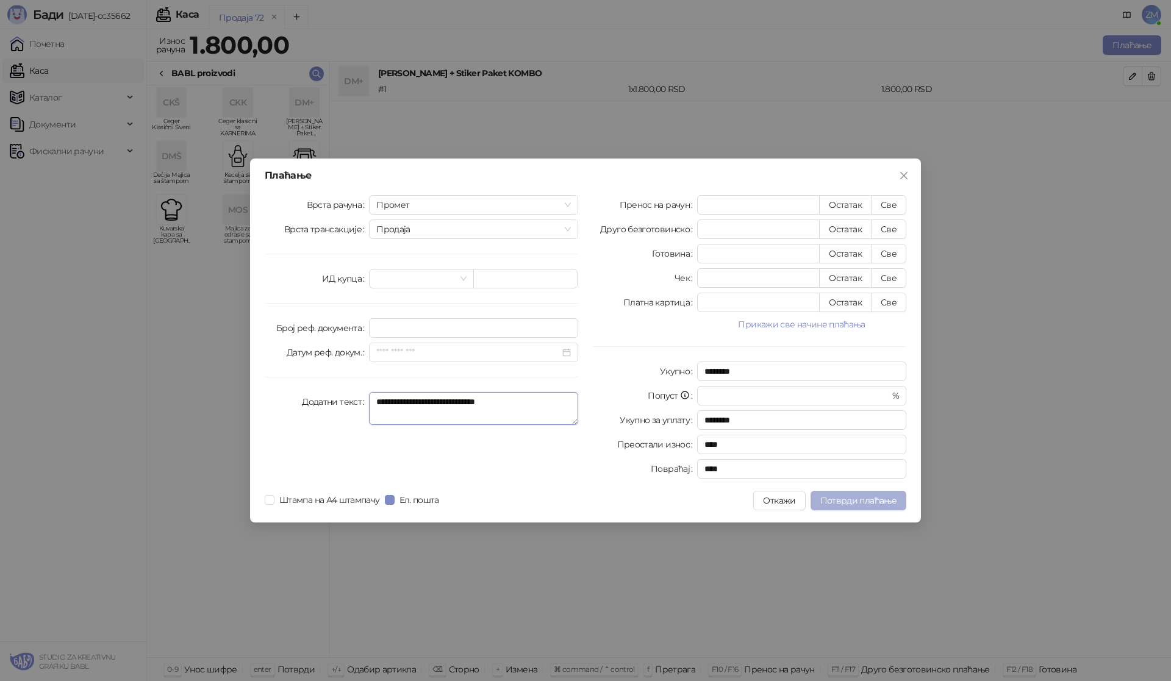
type textarea "**********"
click at [861, 505] on span "Потврди плаћање" at bounding box center [858, 500] width 76 height 11
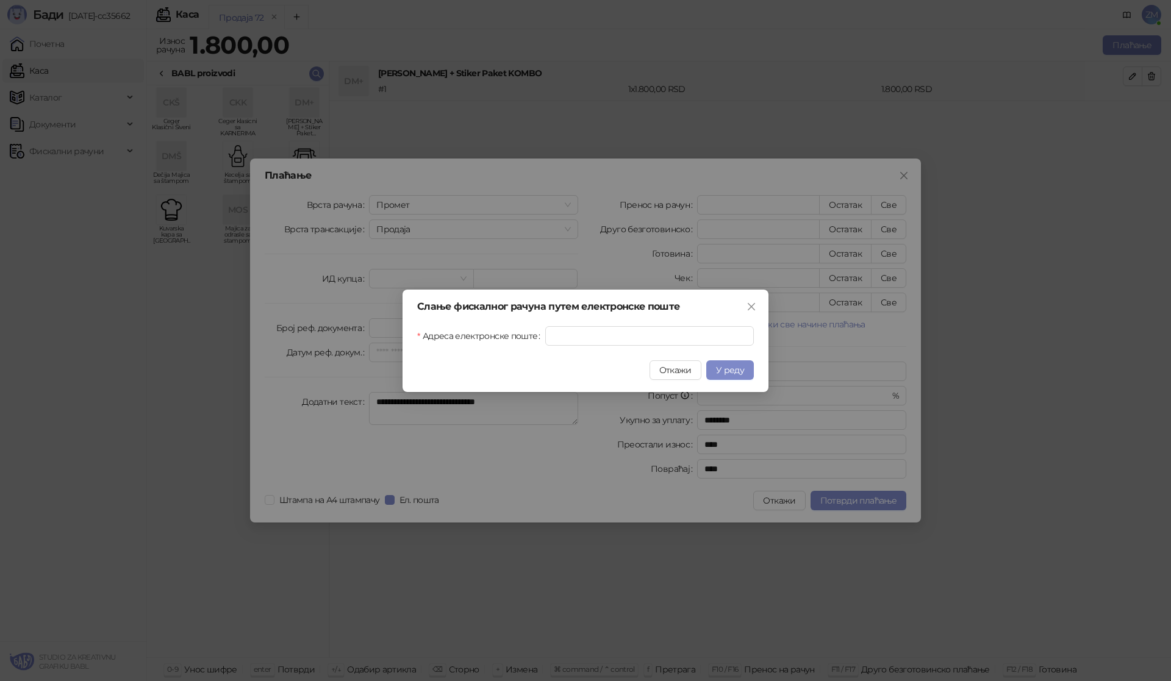
click at [583, 346] on div "Слање фискалног рачуна путем електронске поште Адреса електронске поште Откажи …" at bounding box center [585, 341] width 366 height 102
click at [581, 339] on input "Адреса електронске поште" at bounding box center [649, 336] width 209 height 20
click at [610, 340] on input "Адреса електронске поште" at bounding box center [649, 336] width 209 height 20
type input "**********"
click at [726, 373] on span "У реду" at bounding box center [730, 370] width 28 height 11
